Goal: Information Seeking & Learning: Find specific fact

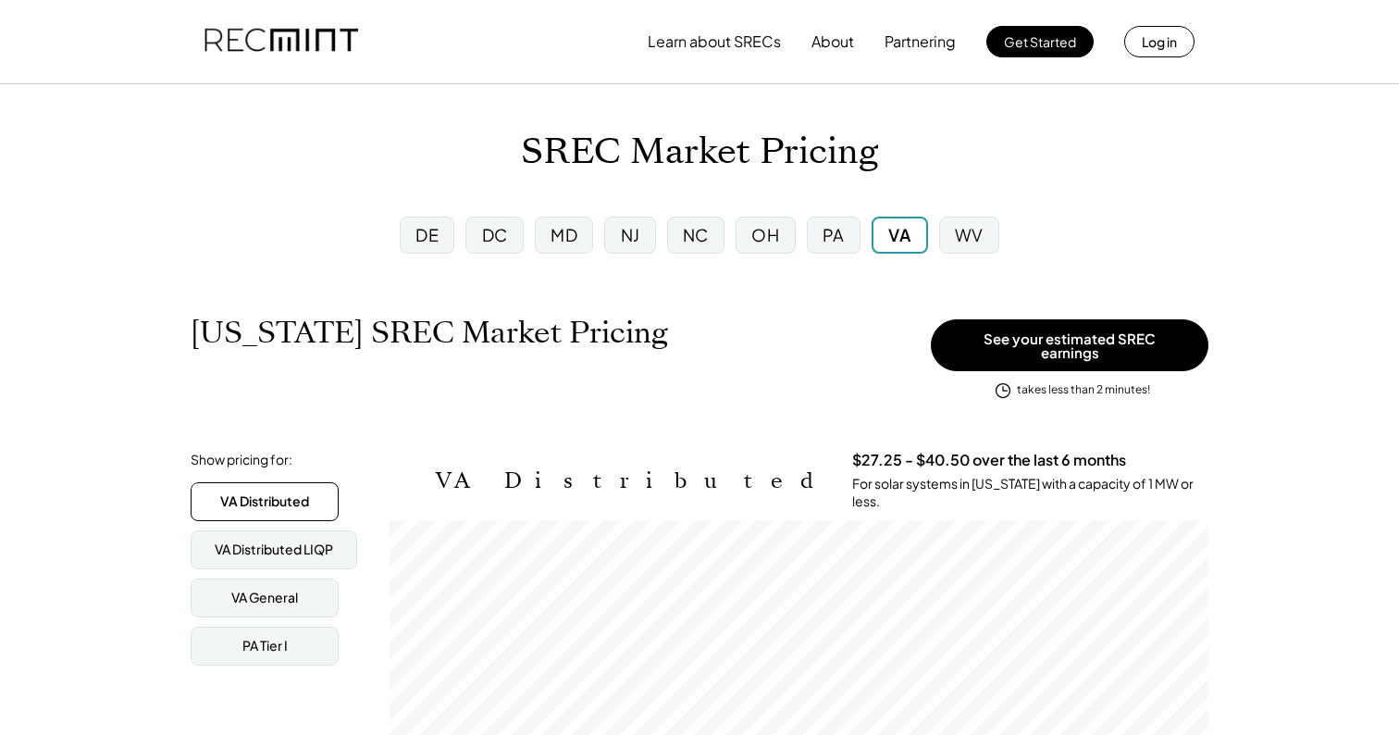
scroll to position [305, 819]
drag, startPoint x: 524, startPoint y: 149, endPoint x: 636, endPoint y: 155, distance: 112.2
click at [636, 155] on h1 "SREC Market Pricing" at bounding box center [699, 151] width 357 height 43
click at [639, 238] on div "NJ" at bounding box center [630, 234] width 19 height 23
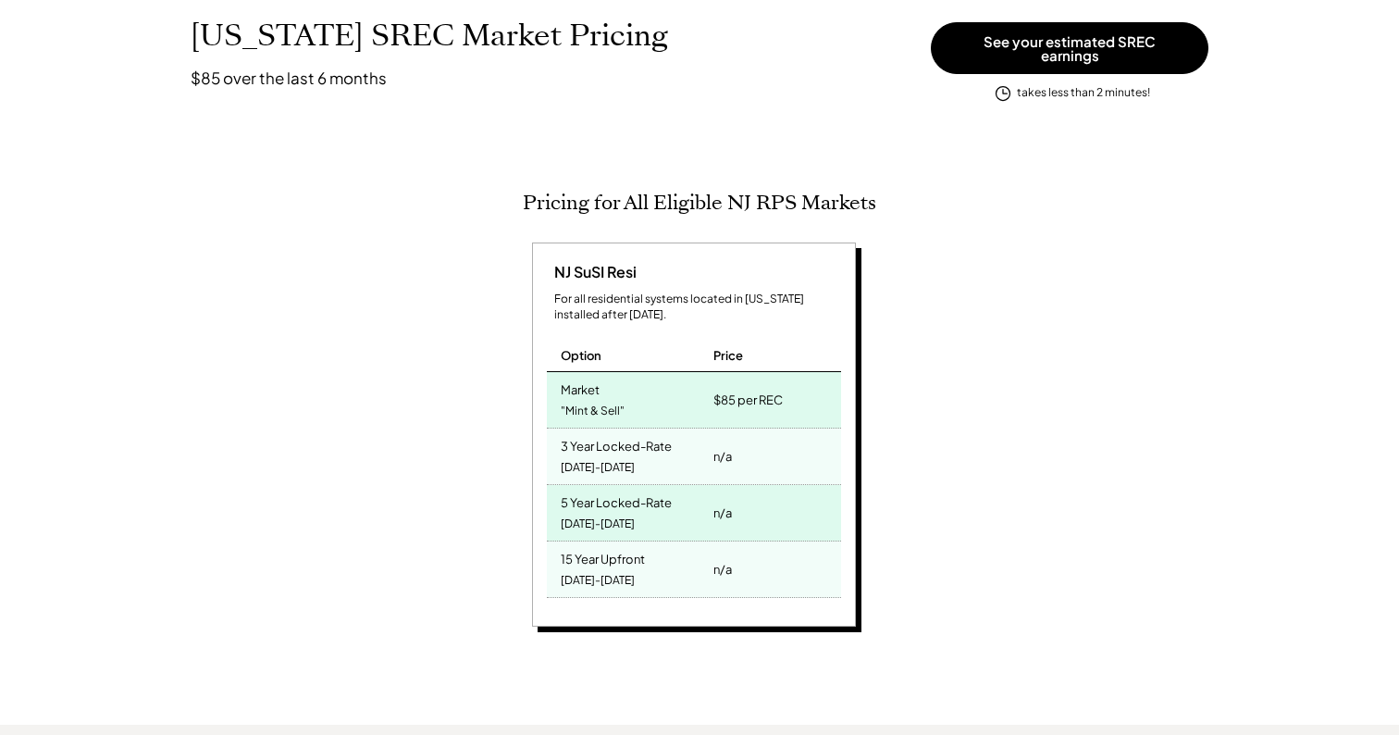
scroll to position [297, 0]
drag, startPoint x: 722, startPoint y: 387, endPoint x: 801, endPoint y: 387, distance: 79.6
click at [802, 387] on div "$85 per REC" at bounding box center [775, 400] width 132 height 56
click at [801, 387] on div "$85 per REC" at bounding box center [775, 400] width 132 height 56
drag, startPoint x: 559, startPoint y: 260, endPoint x: 639, endPoint y: 267, distance: 80.8
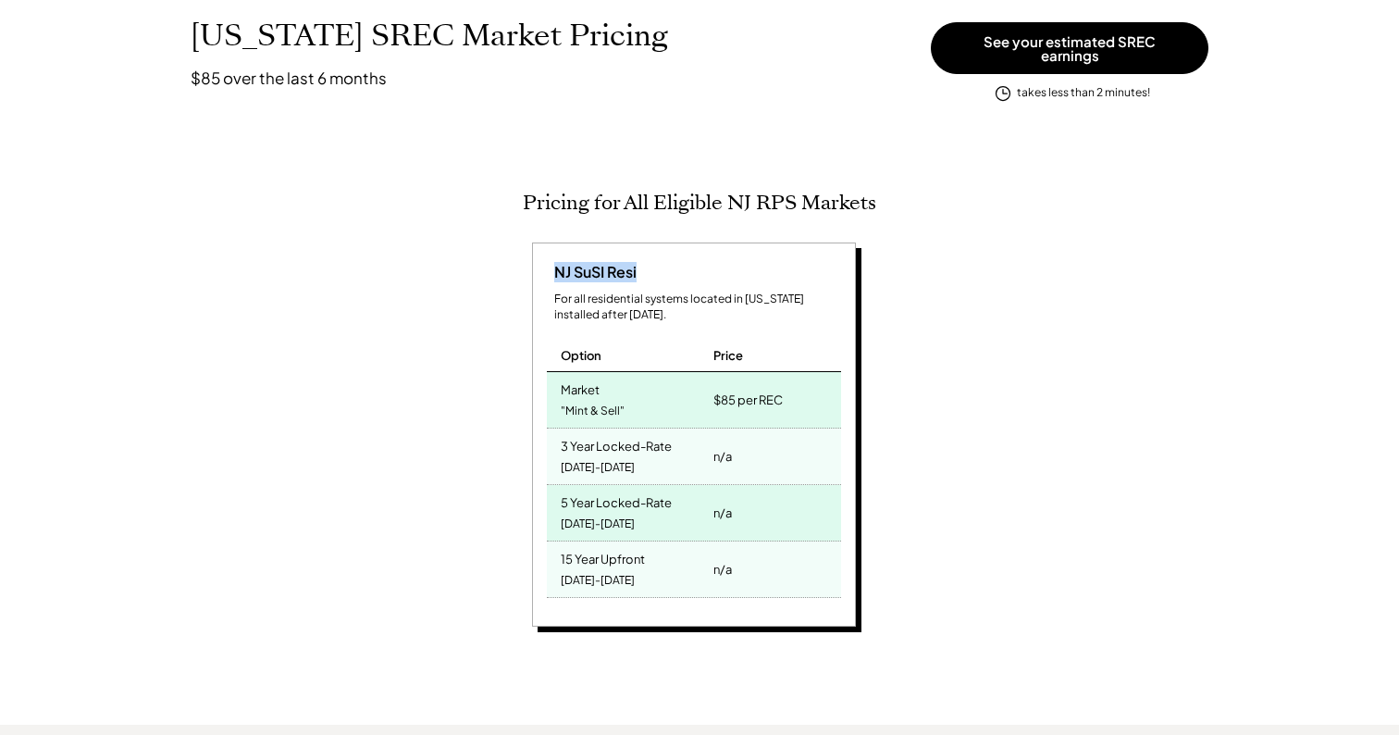
click at [639, 267] on div "NJ SuSI Resi For all residential systems located in [US_STATE] installed after …" at bounding box center [694, 434] width 324 height 385
drag, startPoint x: 721, startPoint y: 389, endPoint x: 840, endPoint y: 388, distance: 119.4
click at [841, 388] on div "$85 per REC" at bounding box center [775, 400] width 132 height 56
click at [840, 388] on div "$85 per REC" at bounding box center [775, 400] width 132 height 56
